Goal: Task Accomplishment & Management: Manage account settings

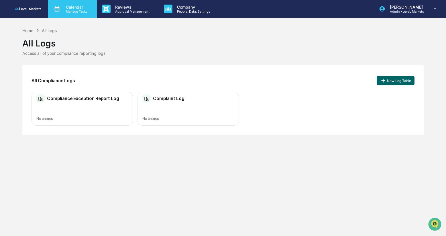
click at [75, 10] on p "Manage Tasks" at bounding box center [75, 11] width 29 height 4
click at [32, 236] on div at bounding box center [223, 240] width 446 height 0
click at [30, 9] on img at bounding box center [28, 8] width 28 height 3
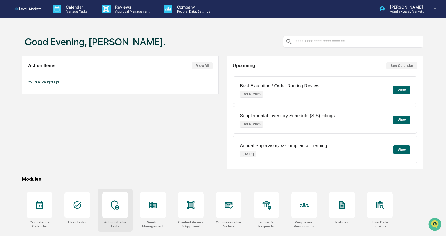
click at [117, 208] on icon at bounding box center [115, 204] width 9 height 9
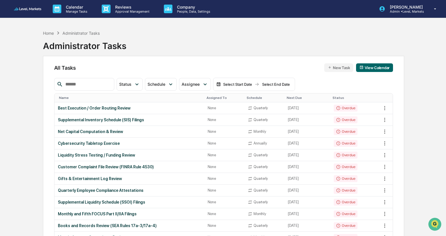
click at [97, 84] on input "text" at bounding box center [87, 84] width 49 height 7
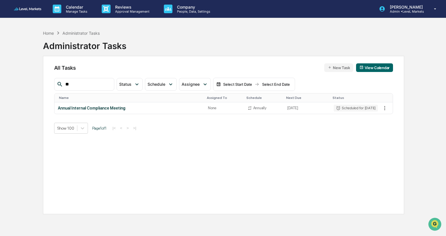
type input "*"
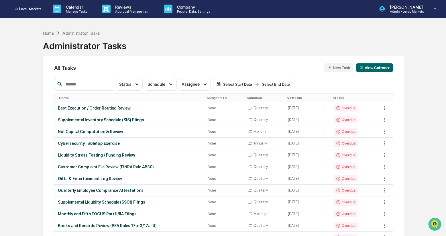
click at [32, 9] on img at bounding box center [28, 8] width 28 height 3
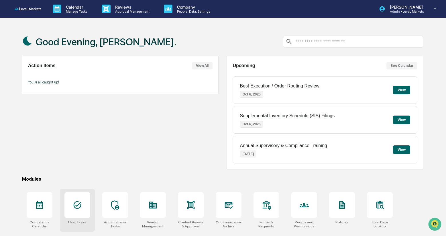
click at [80, 205] on icon at bounding box center [77, 204] width 9 height 9
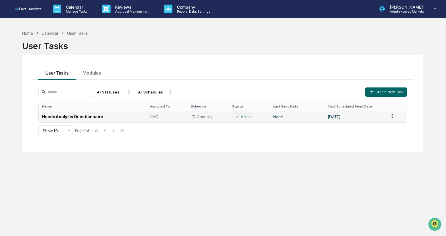
click at [68, 117] on td "Needs Analysis Questionnaire" at bounding box center [93, 117] width 108 height 12
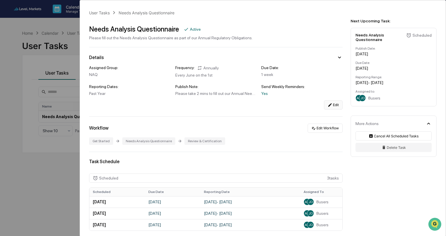
click at [338, 108] on button "Edit" at bounding box center [333, 104] width 19 height 9
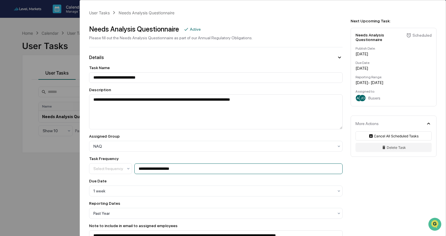
drag, startPoint x: 159, startPoint y: 171, endPoint x: 151, endPoint y: 171, distance: 7.8
click at [151, 171] on input "**********" at bounding box center [238, 168] width 208 height 11
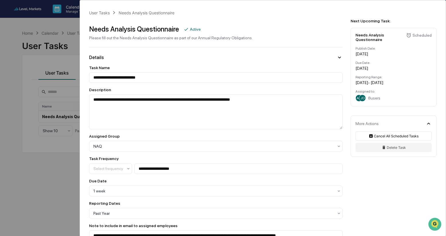
click at [201, 156] on div "**********" at bounding box center [216, 174] width 254 height 218
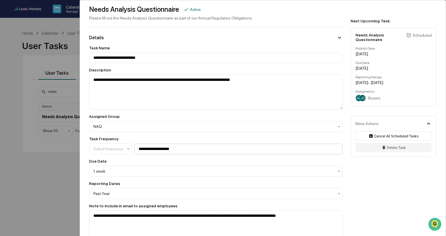
scroll to position [19, 0]
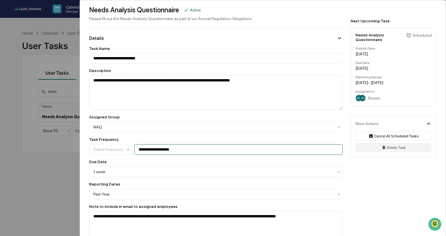
click at [159, 151] on input "**********" at bounding box center [238, 149] width 208 height 11
type input "**********"
click at [167, 163] on div "Due Date" at bounding box center [216, 161] width 254 height 5
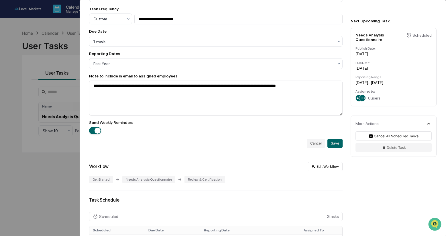
scroll to position [153, 0]
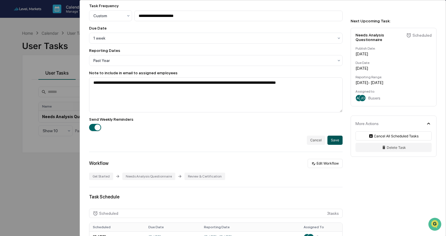
click at [334, 143] on button "Save" at bounding box center [335, 140] width 15 height 9
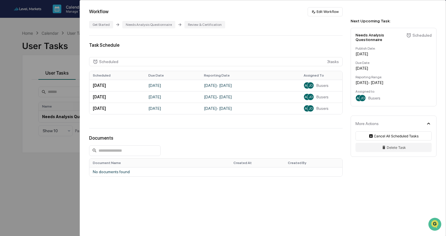
scroll to position [0, 0]
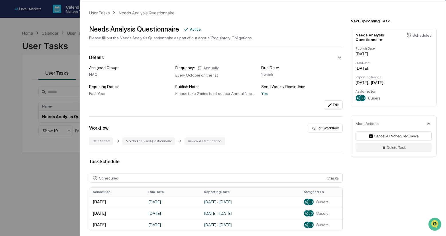
click at [382, 56] on div "October 1, 2026" at bounding box center [394, 54] width 76 height 5
click at [117, 204] on td "October 1, 2026" at bounding box center [117, 201] width 56 height 11
click at [310, 203] on span "JD" at bounding box center [311, 202] width 4 height 4
click at [334, 105] on button "Edit" at bounding box center [333, 104] width 19 height 9
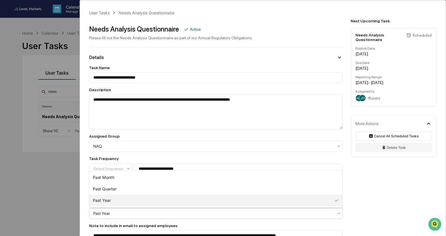
click at [191, 216] on div at bounding box center [213, 213] width 240 height 6
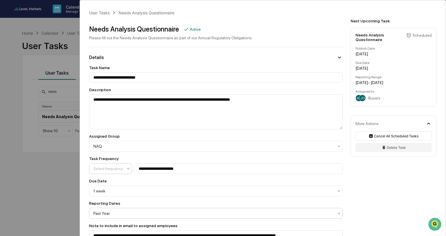
click at [129, 170] on icon at bounding box center [128, 168] width 5 height 5
click at [119, 209] on div "Annually" at bounding box center [110, 206] width 42 height 11
click at [129, 169] on icon at bounding box center [128, 168] width 2 height 1
click at [125, 209] on div "Annually" at bounding box center [110, 206] width 42 height 11
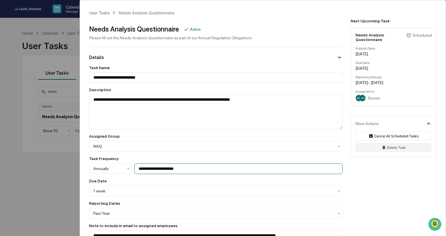
click at [199, 169] on input "**********" at bounding box center [238, 168] width 208 height 11
drag, startPoint x: 165, startPoint y: 171, endPoint x: 150, endPoint y: 170, distance: 14.9
click at [150, 170] on input "**********" at bounding box center [238, 168] width 208 height 11
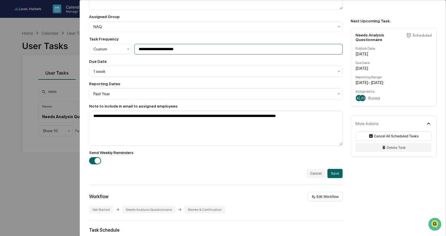
scroll to position [128, 0]
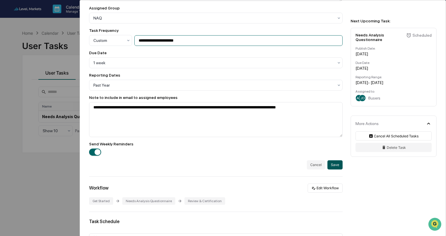
type input "**********"
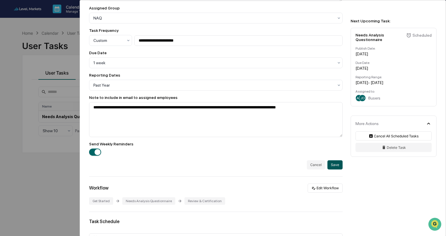
click at [337, 166] on button "Save" at bounding box center [335, 164] width 15 height 9
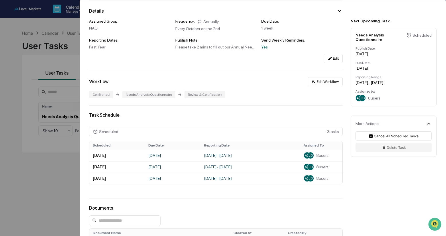
scroll to position [48, 0]
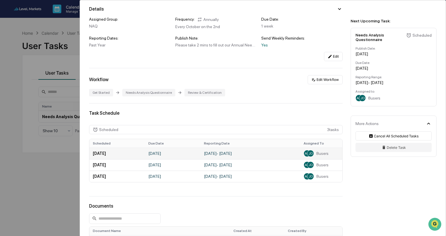
click at [245, 158] on td "January 1, 2026 - September 30, 2026" at bounding box center [251, 153] width 100 height 11
click at [167, 153] on td "October 9, 2026" at bounding box center [173, 153] width 56 height 11
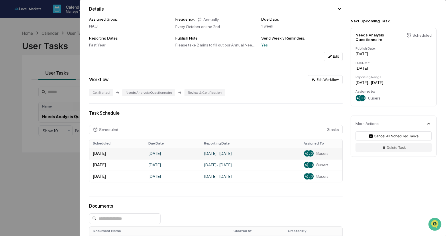
click at [114, 155] on td "October 2, 2026" at bounding box center [117, 153] width 56 height 11
click at [311, 155] on span "JD" at bounding box center [311, 153] width 4 height 4
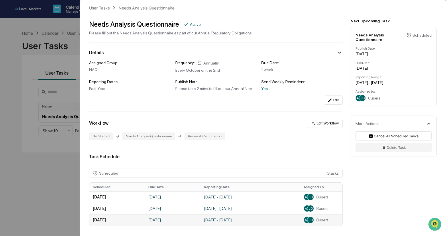
scroll to position [0, 0]
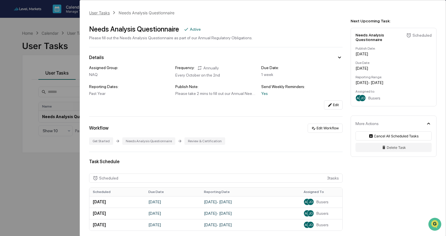
click at [105, 13] on div "User Tasks" at bounding box center [99, 12] width 21 height 5
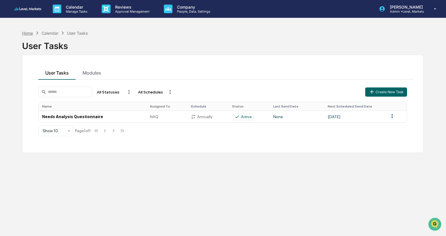
click at [29, 33] on div "Home" at bounding box center [27, 33] width 11 height 5
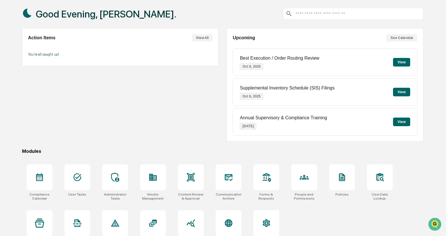
scroll to position [28, 0]
click at [375, 175] on div at bounding box center [380, 177] width 26 height 26
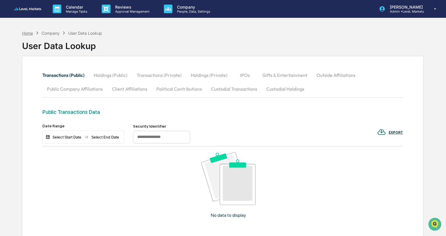
click at [32, 34] on div "Home" at bounding box center [27, 33] width 11 height 5
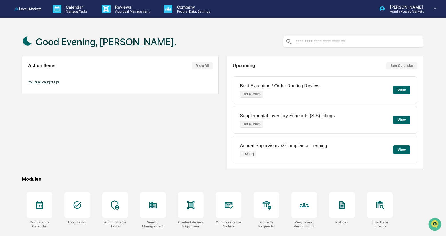
scroll to position [43, 0]
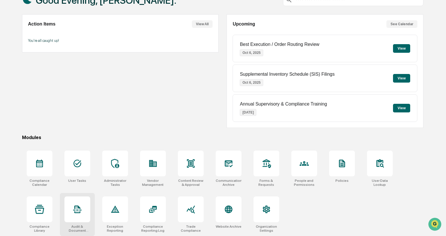
click at [75, 215] on div at bounding box center [77, 209] width 26 height 26
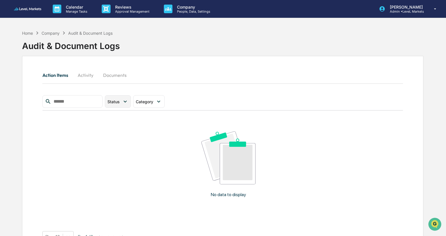
click at [122, 102] on div "Status" at bounding box center [114, 101] width 15 height 5
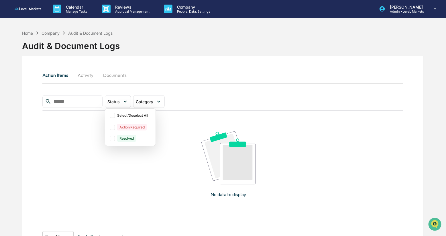
click at [87, 104] on input "text" at bounding box center [75, 101] width 49 height 7
click at [88, 75] on button "Activity" at bounding box center [86, 75] width 26 height 14
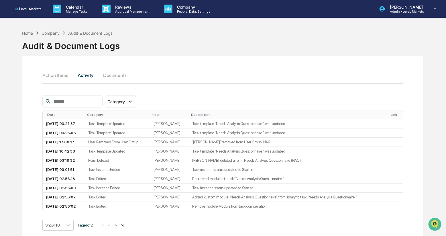
click at [117, 75] on button "Documents" at bounding box center [115, 75] width 33 height 14
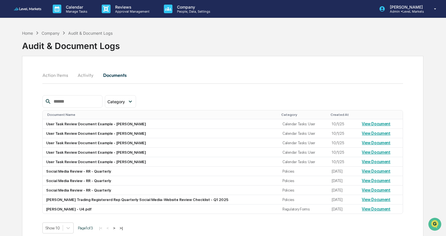
click at [48, 34] on div "Company" at bounding box center [51, 33] width 18 height 5
click at [30, 33] on div "Home" at bounding box center [27, 33] width 11 height 5
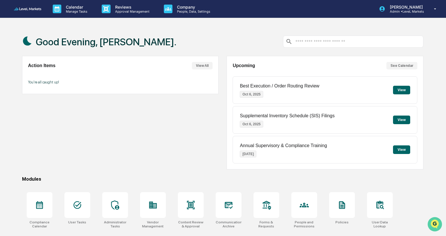
click at [435, 224] on icon "Open customer support" at bounding box center [435, 231] width 14 height 14
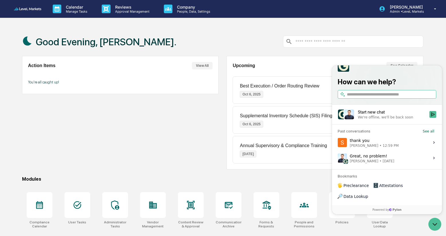
click at [384, 148] on span "12:59 PM" at bounding box center [391, 145] width 16 height 5
click at [338, 143] on button "View issue" at bounding box center [338, 142] width 0 height 0
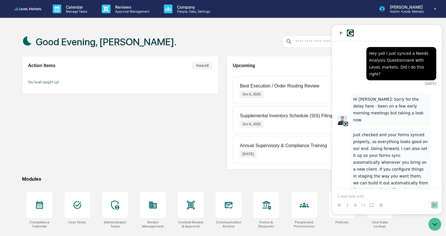
scroll to position [714, 0]
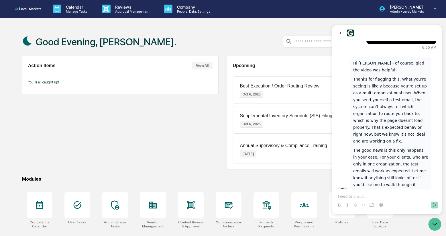
click at [364, 196] on p at bounding box center [387, 196] width 99 height 6
click at [409, 197] on p "**********" at bounding box center [387, 193] width 99 height 11
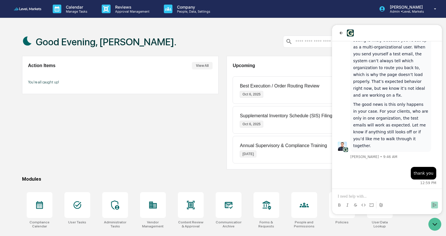
click at [133, 165] on div "Action Items View All You're all caught up!" at bounding box center [120, 112] width 197 height 113
